Goal: Task Accomplishment & Management: Use online tool/utility

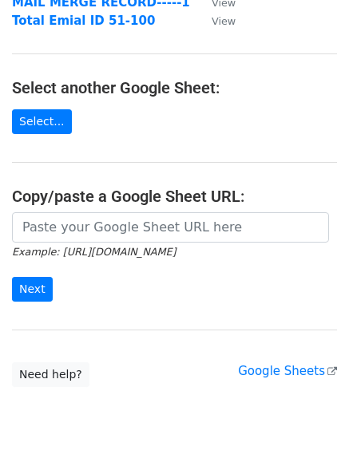
scroll to position [160, 0]
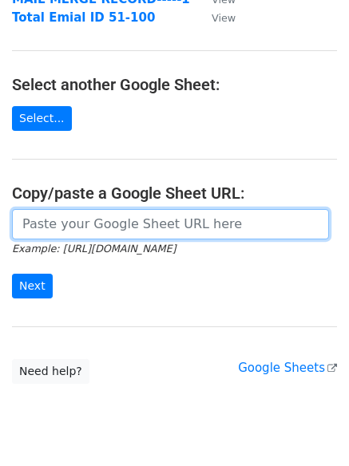
click at [85, 224] on input "url" at bounding box center [170, 224] width 317 height 30
paste input "https://docs.google.com/spreadsheets/d/1gdaFKi0YquVGE0X5l6g_FNuzosCp1gis6Y3Znl0…"
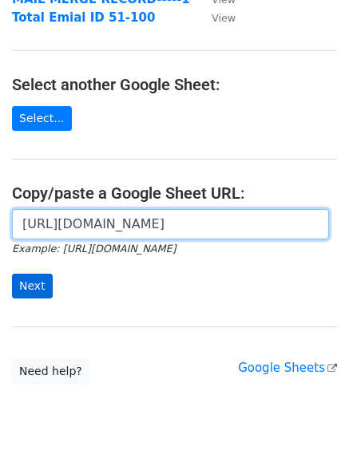
type input "https://docs.google.com/spreadsheets/d/1gdaFKi0YquVGE0X5l6g_FNuzosCp1gis6Y3Znl0…"
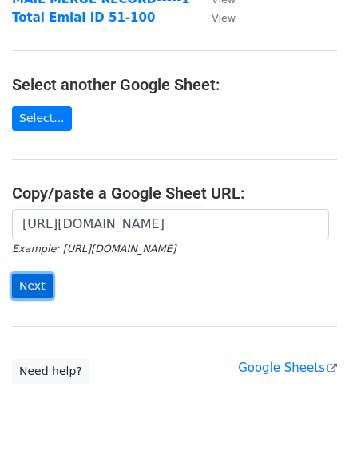
click at [34, 283] on input "Next" at bounding box center [32, 286] width 41 height 25
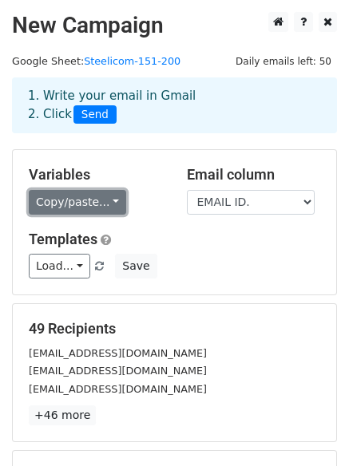
click at [103, 196] on link "Copy/paste..." at bounding box center [77, 202] width 97 height 25
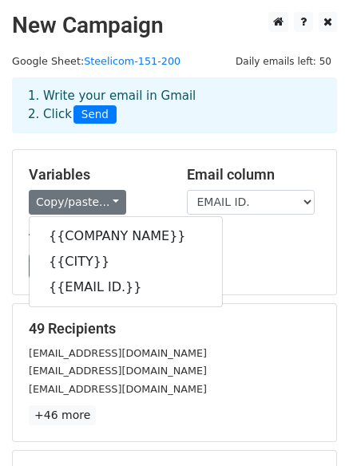
click at [279, 262] on div "Load... No templates saved Save" at bounding box center [174, 266] width 315 height 25
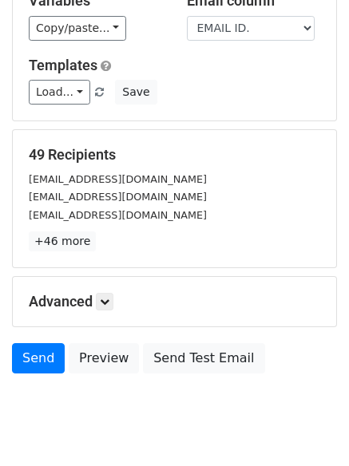
scroll to position [217, 0]
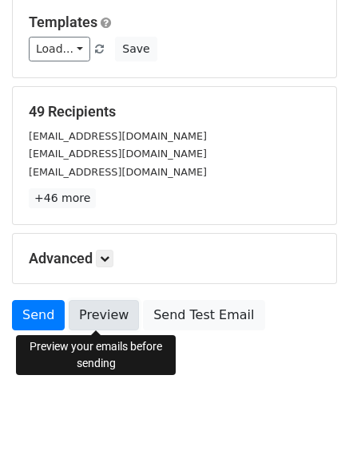
click at [100, 313] on link "Preview" at bounding box center [104, 315] width 70 height 30
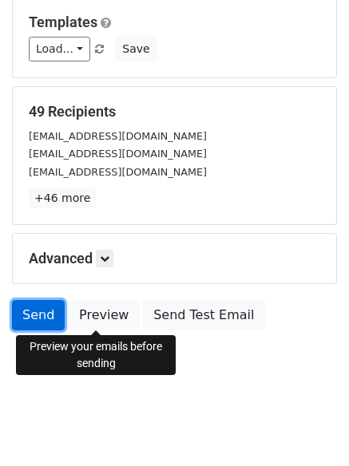
click at [42, 311] on link "Send" at bounding box center [38, 315] width 53 height 30
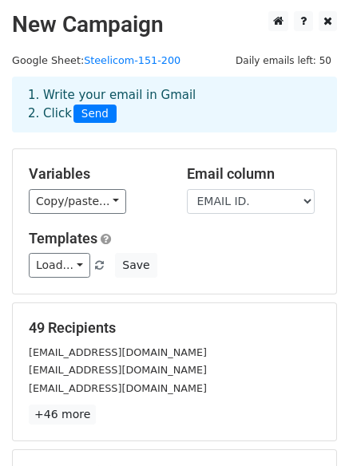
scroll to position [0, 0]
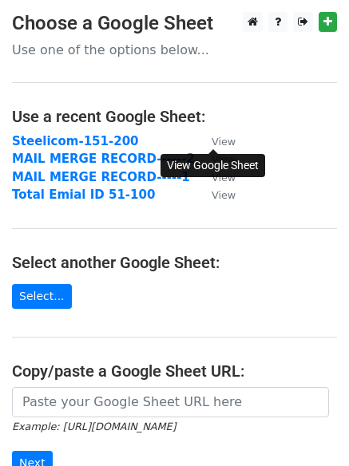
click at [224, 141] on small "View" at bounding box center [224, 142] width 24 height 12
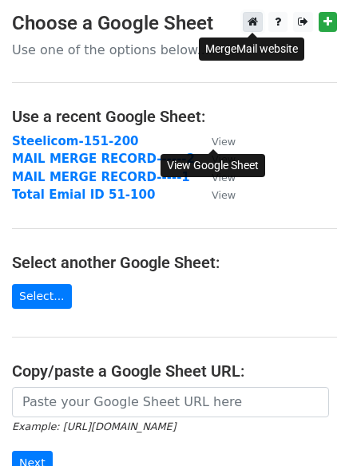
click at [258, 25] on link at bounding box center [253, 22] width 20 height 20
